Goal: Navigation & Orientation: Understand site structure

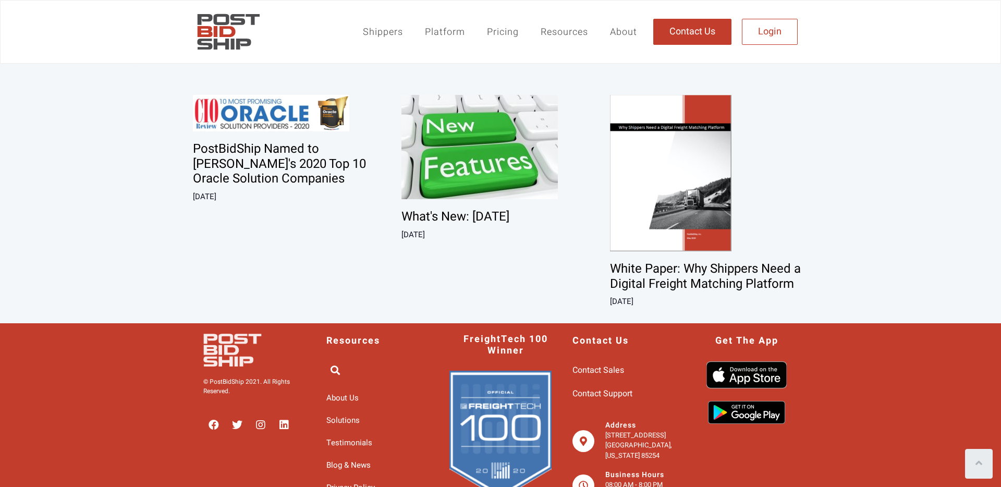
scroll to position [2060, 0]
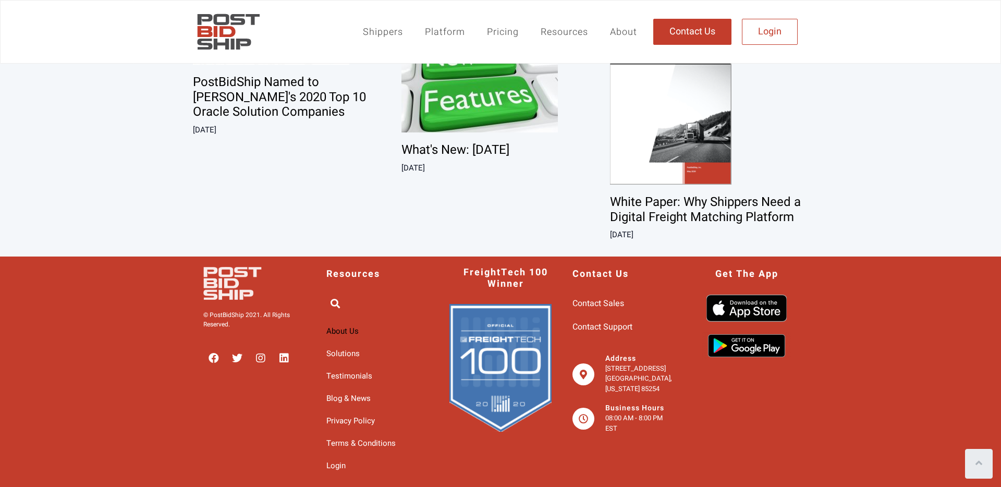
click at [357, 325] on span "About Us" at bounding box center [342, 331] width 32 height 17
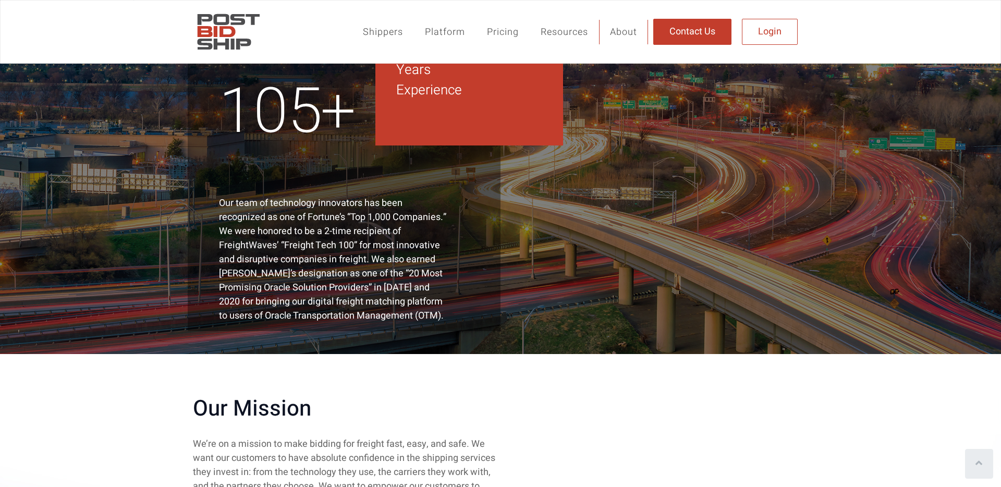
scroll to position [556, 0]
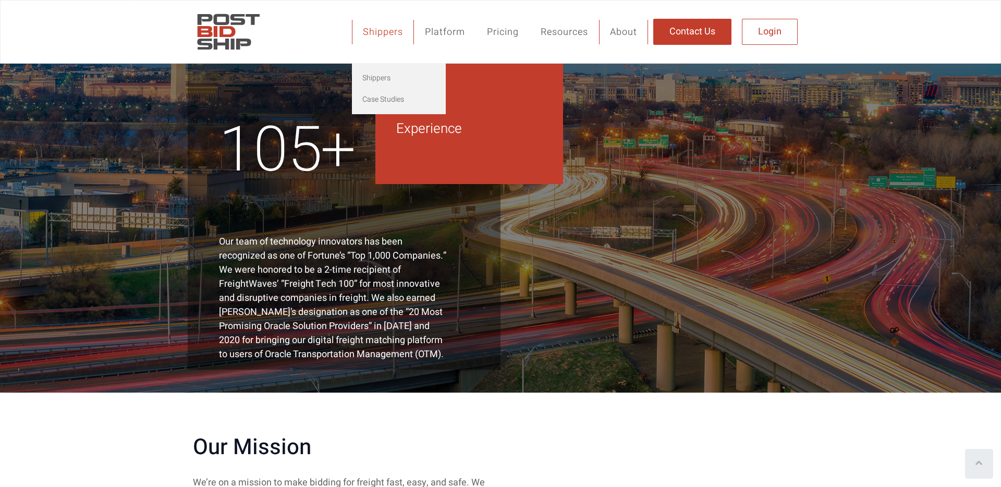
click at [379, 30] on link "Shippers" at bounding box center [383, 32] width 62 height 24
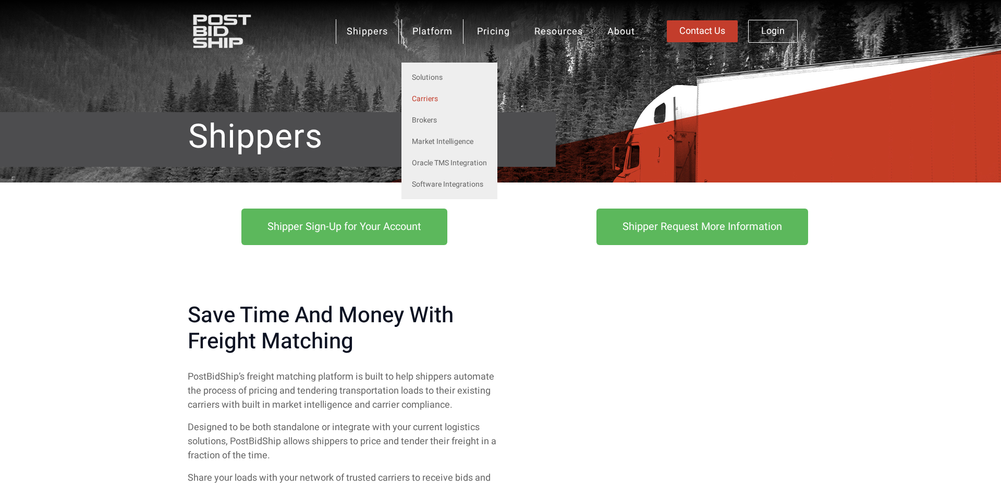
click at [434, 101] on link "Carriers" at bounding box center [449, 98] width 96 height 21
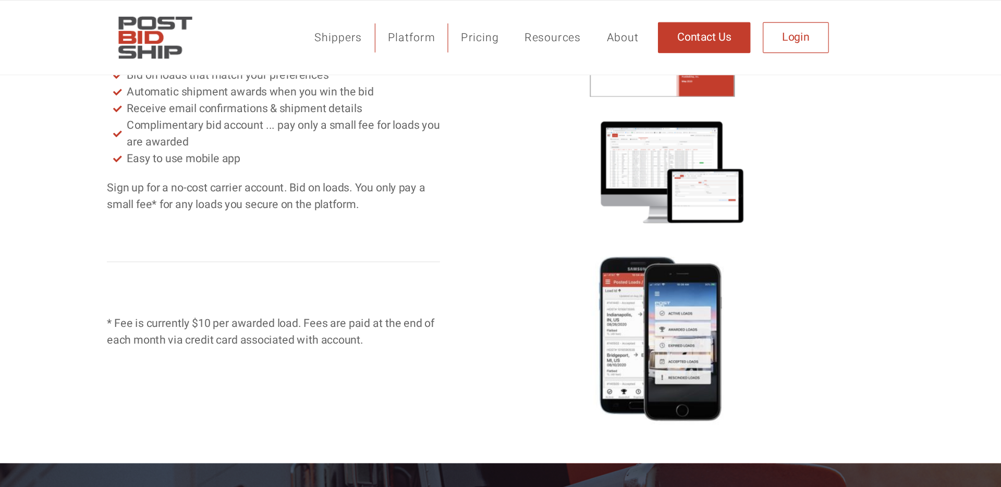
scroll to position [632, 0]
